Goal: Transaction & Acquisition: Purchase product/service

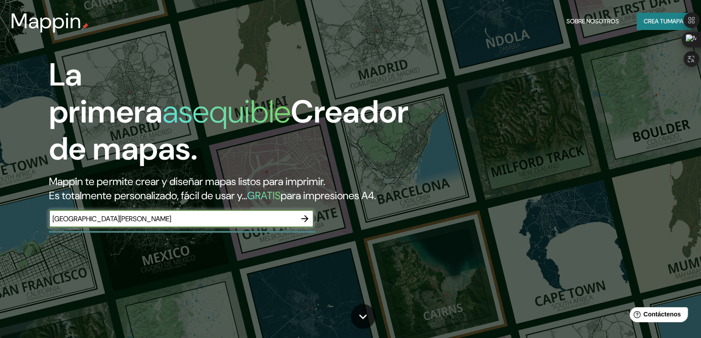
type input "[GEOGRAPHIC_DATA][PERSON_NAME]"
click at [303, 224] on icon "button" at bounding box center [305, 218] width 11 height 11
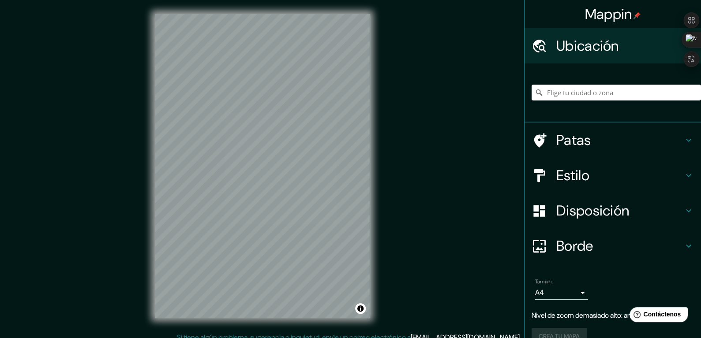
click at [543, 101] on div "Mappin Ubicación Patas Estilo Disposición Borde Elige un borde. Consejo : puede…" at bounding box center [350, 173] width 701 height 347
click at [439, 169] on div "Mappin Ubicación Patas Estilo Disposición Borde Elige un borde. Consejo : puede…" at bounding box center [350, 173] width 701 height 347
click at [619, 176] on h4 "Estilo" at bounding box center [619, 176] width 127 height 18
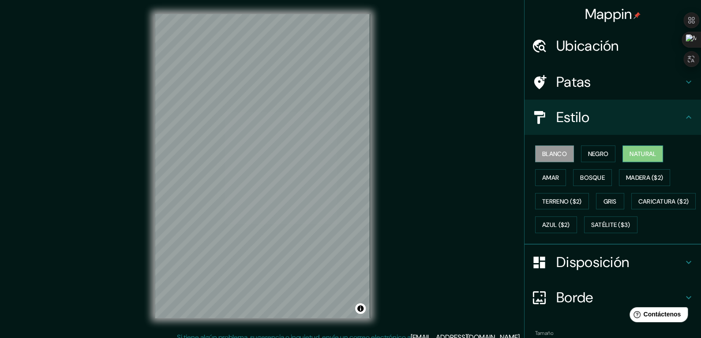
click at [635, 160] on button "Natural" at bounding box center [642, 154] width 41 height 17
click at [580, 177] on font "Bosque" at bounding box center [592, 178] width 25 height 8
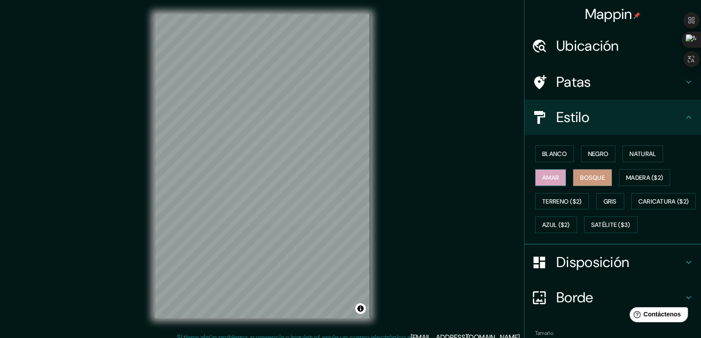
click at [543, 178] on font "Amar" at bounding box center [550, 178] width 17 height 8
click at [573, 172] on button "Bosque" at bounding box center [592, 177] width 39 height 17
click at [610, 199] on font "Gris" at bounding box center [609, 202] width 13 height 8
click at [590, 180] on font "Bosque" at bounding box center [592, 178] width 25 height 8
click at [637, 152] on font "Natural" at bounding box center [642, 154] width 26 height 8
